Goal: Information Seeking & Learning: Learn about a topic

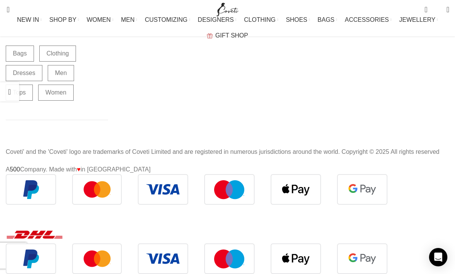
scroll to position [13001, 0]
